Goal: Information Seeking & Learning: Learn about a topic

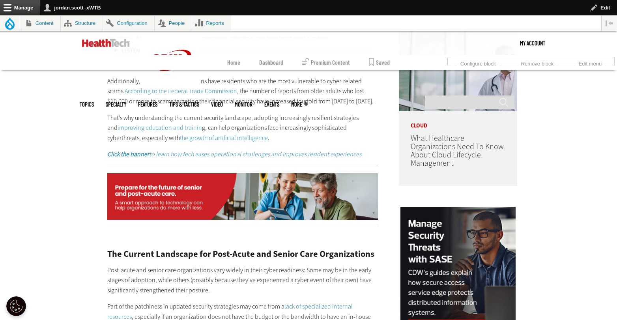
scroll to position [702, 0]
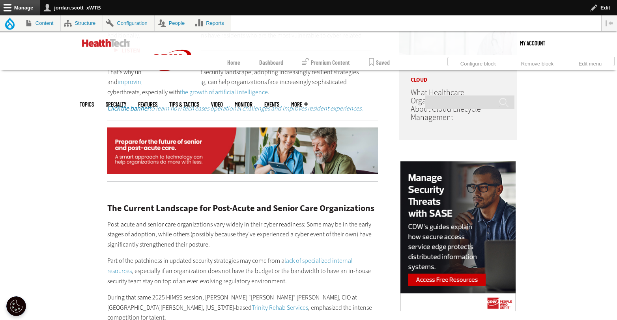
click at [270, 153] on img at bounding box center [242, 151] width 271 height 47
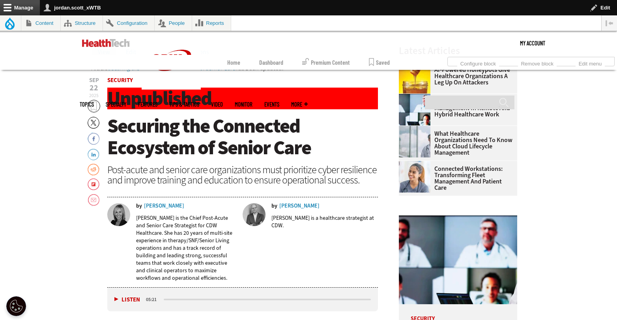
scroll to position [139, 0]
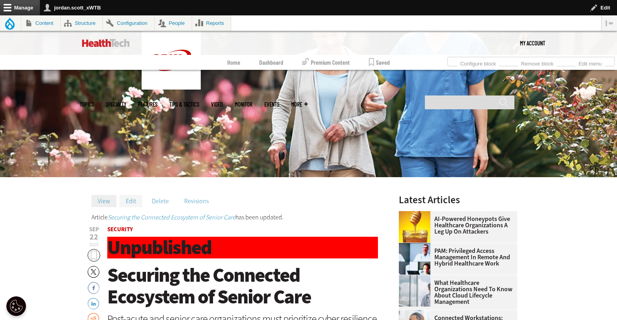
click at [135, 205] on link "Edit" at bounding box center [131, 201] width 23 height 12
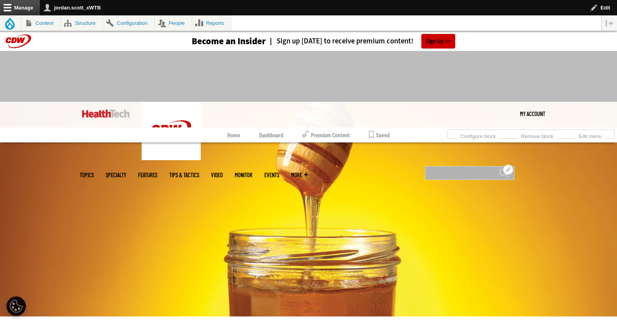
click at [463, 166] on input "Search" at bounding box center [470, 173] width 90 height 14
type input "**********"
click at [499, 168] on input "******" at bounding box center [503, 176] width 9 height 16
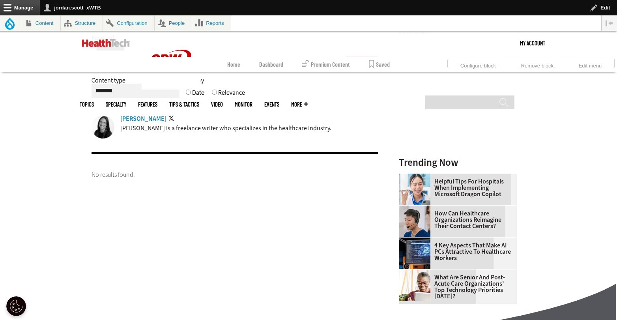
scroll to position [145, 0]
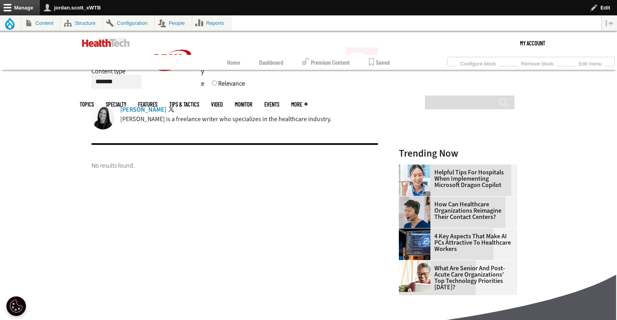
click at [133, 111] on div "Erin Laviola" at bounding box center [143, 110] width 46 height 6
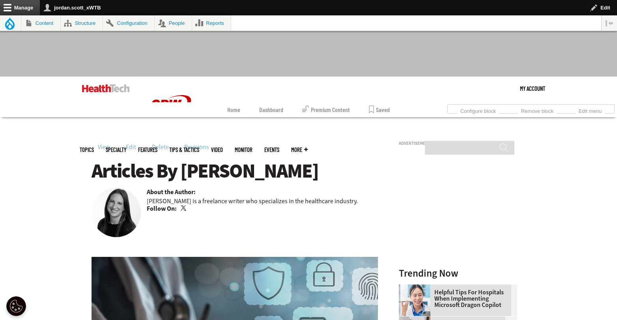
scroll to position [36, 0]
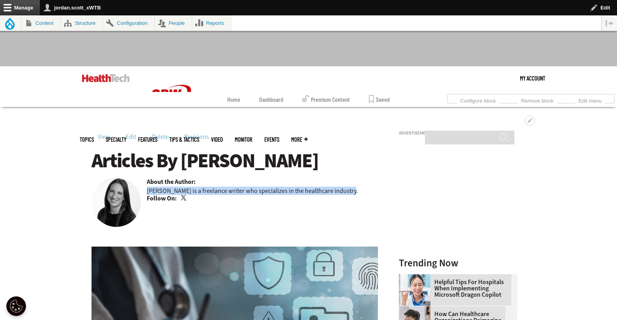
drag, startPoint x: 357, startPoint y: 193, endPoint x: 146, endPoint y: 188, distance: 210.9
click at [146, 188] on div "Articles By [PERSON_NAME] About the Author: [PERSON_NAME] is a freelance writer…" at bounding box center [235, 177] width 287 height 54
copy p "[PERSON_NAME] is a freelance writer who specializes in the healthcare industry."
click at [184, 198] on link "Twitter" at bounding box center [184, 198] width 7 height 6
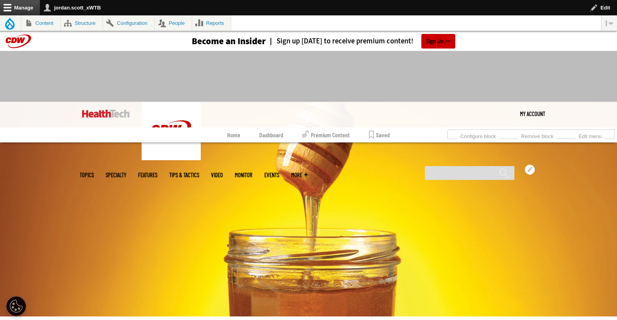
click at [253, 172] on link "MonITor" at bounding box center [244, 175] width 18 height 6
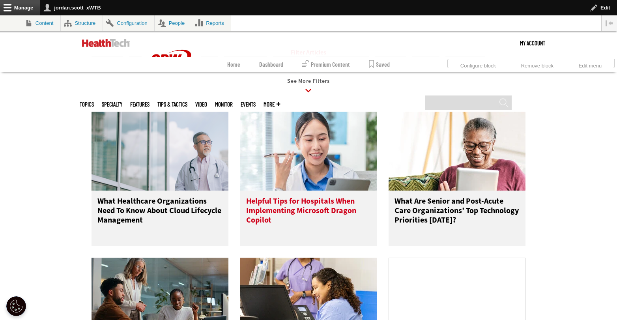
scroll to position [205, 0]
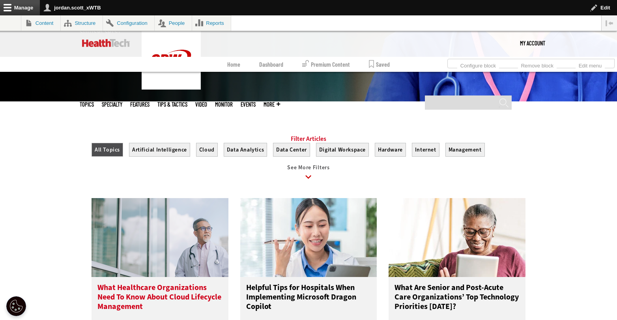
click at [147, 300] on h3 "What Healthcare Organizations Need To Know About Cloud Lifecycle Management" at bounding box center [160, 299] width 125 height 32
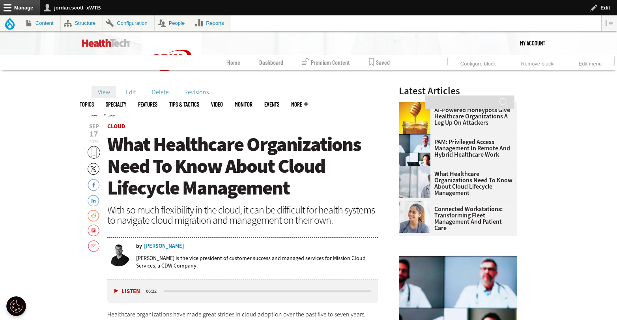
scroll to position [191, 0]
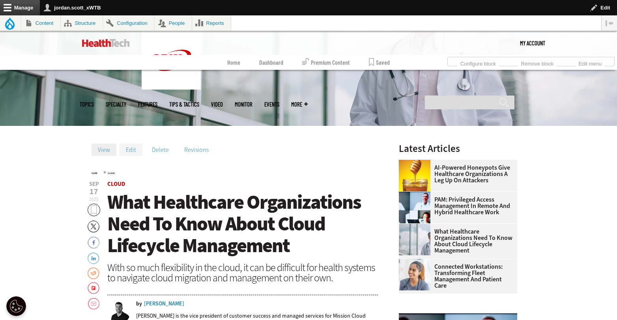
click at [130, 147] on link "Edit" at bounding box center [131, 150] width 23 height 12
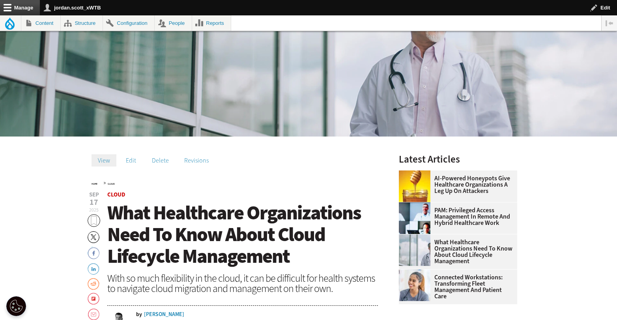
scroll to position [240, 0]
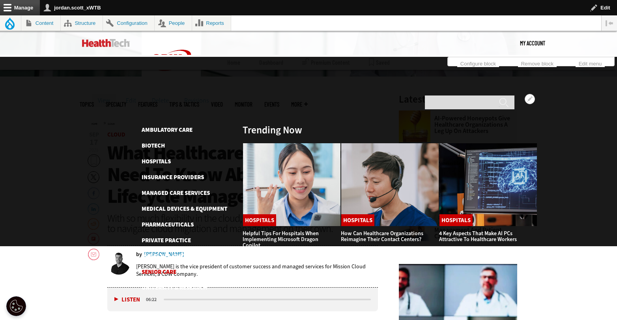
click at [165, 268] on link "Senior Care" at bounding box center [159, 272] width 35 height 8
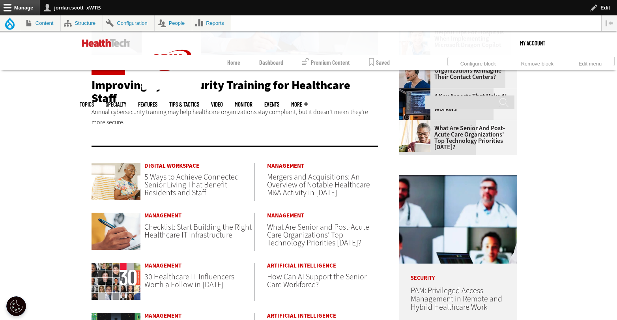
scroll to position [212, 0]
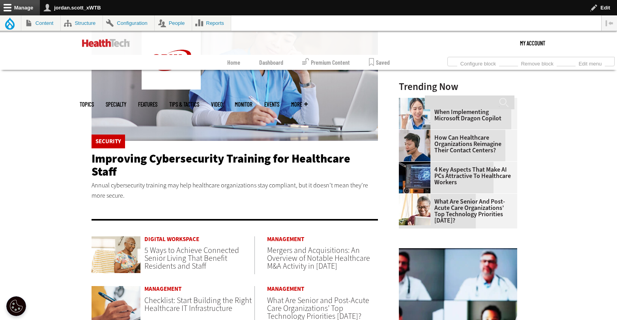
click at [174, 245] on span "5 Ways to Achieve Connected Senior Living That Benefit Residents and Staff" at bounding box center [191, 258] width 95 height 26
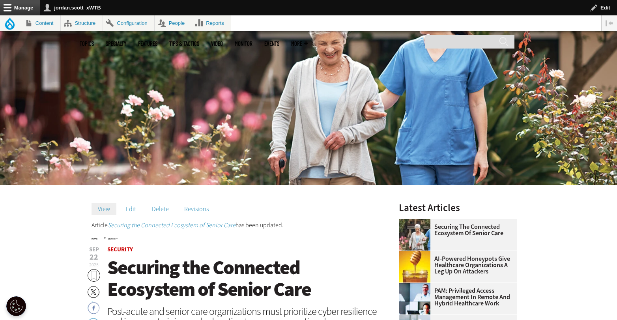
scroll to position [83, 0]
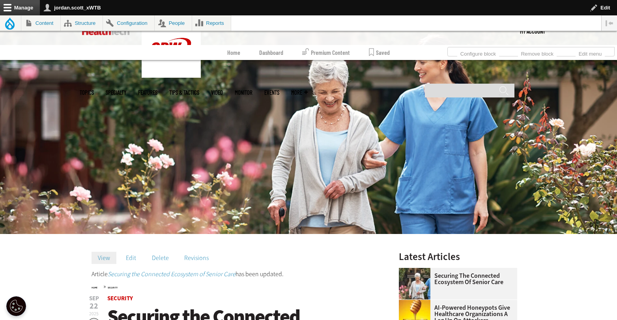
click at [113, 38] on link at bounding box center [106, 31] width 48 height 24
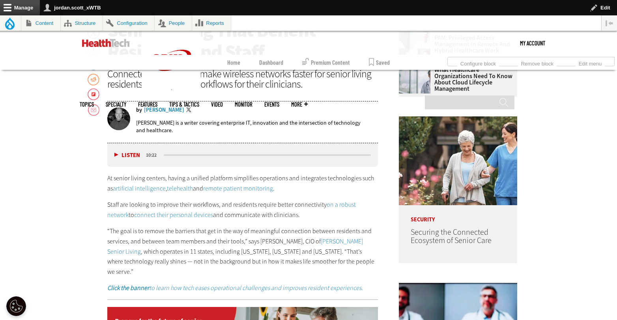
scroll to position [430, 0]
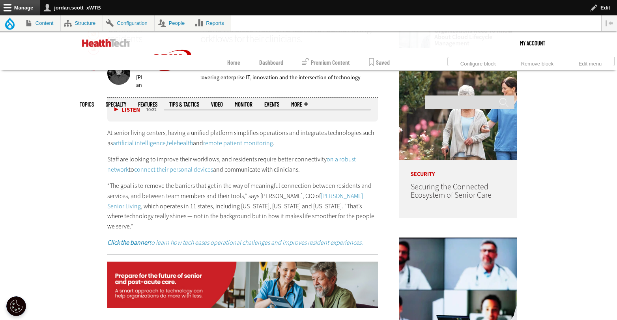
click at [218, 238] on em "Click the banner to learn how tech eases operational challenges and improves re…" at bounding box center [235, 242] width 256 height 8
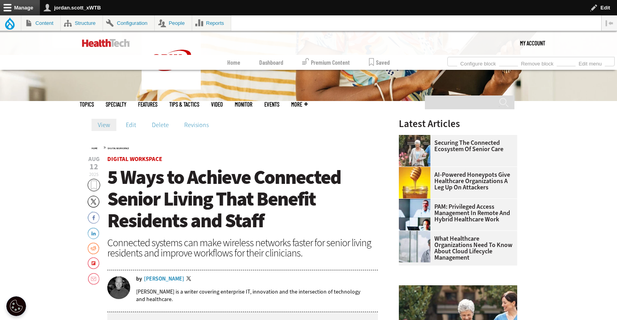
scroll to position [161, 0]
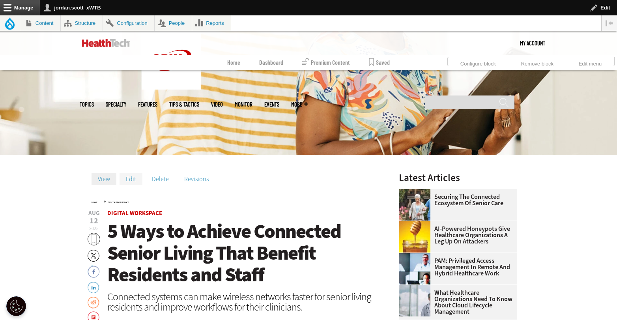
click at [131, 179] on link "Edit" at bounding box center [131, 179] width 23 height 12
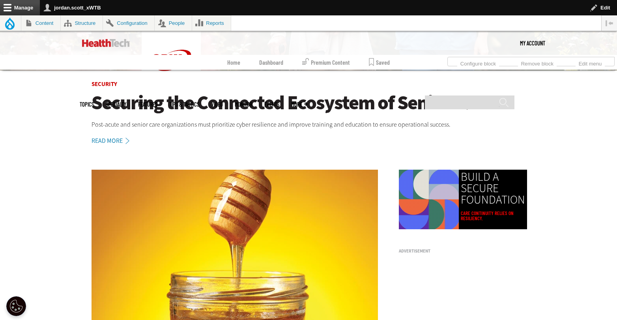
scroll to position [199, 0]
